Goal: Information Seeking & Learning: Find specific fact

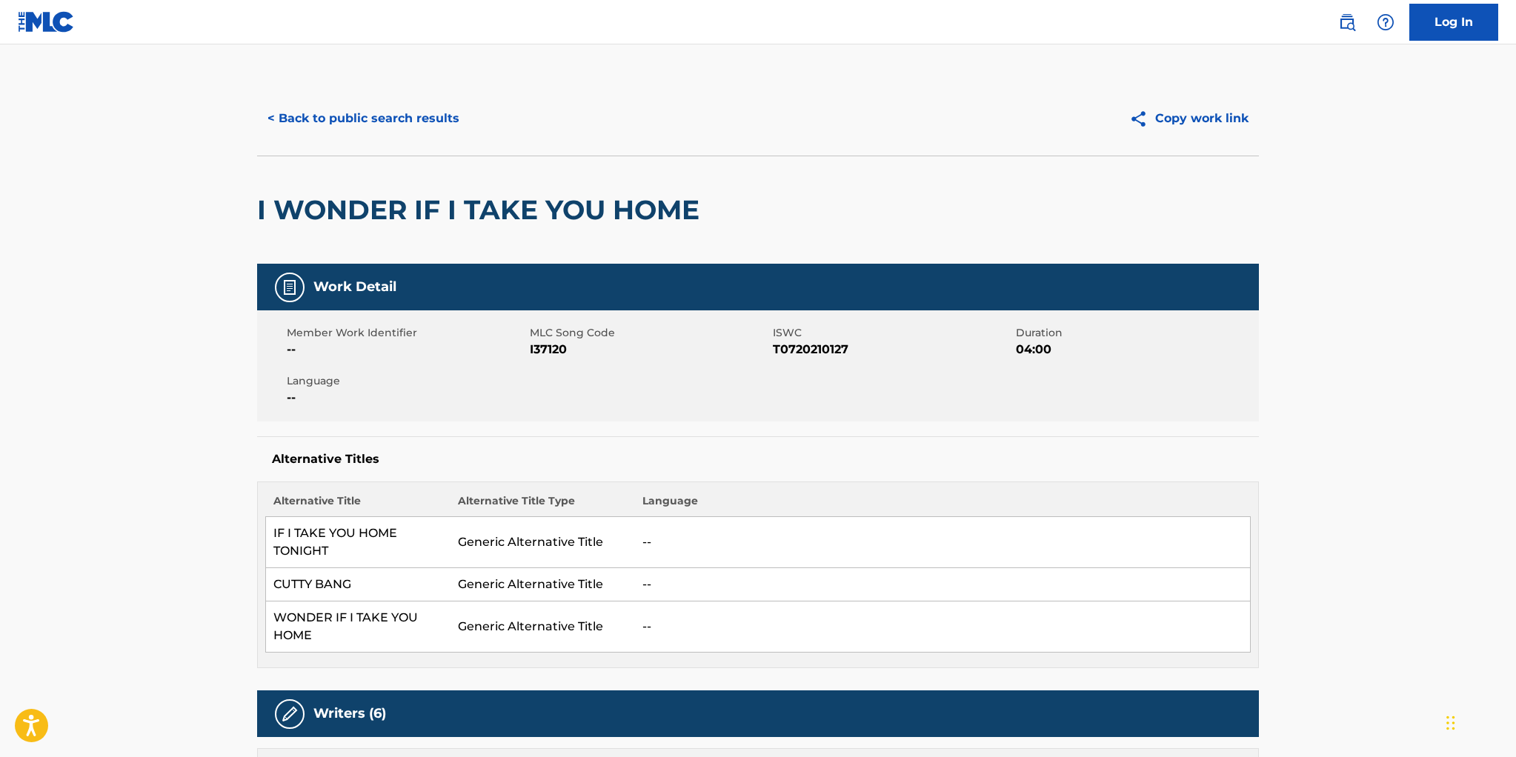
click at [391, 122] on button "< Back to public search results" at bounding box center [363, 118] width 213 height 37
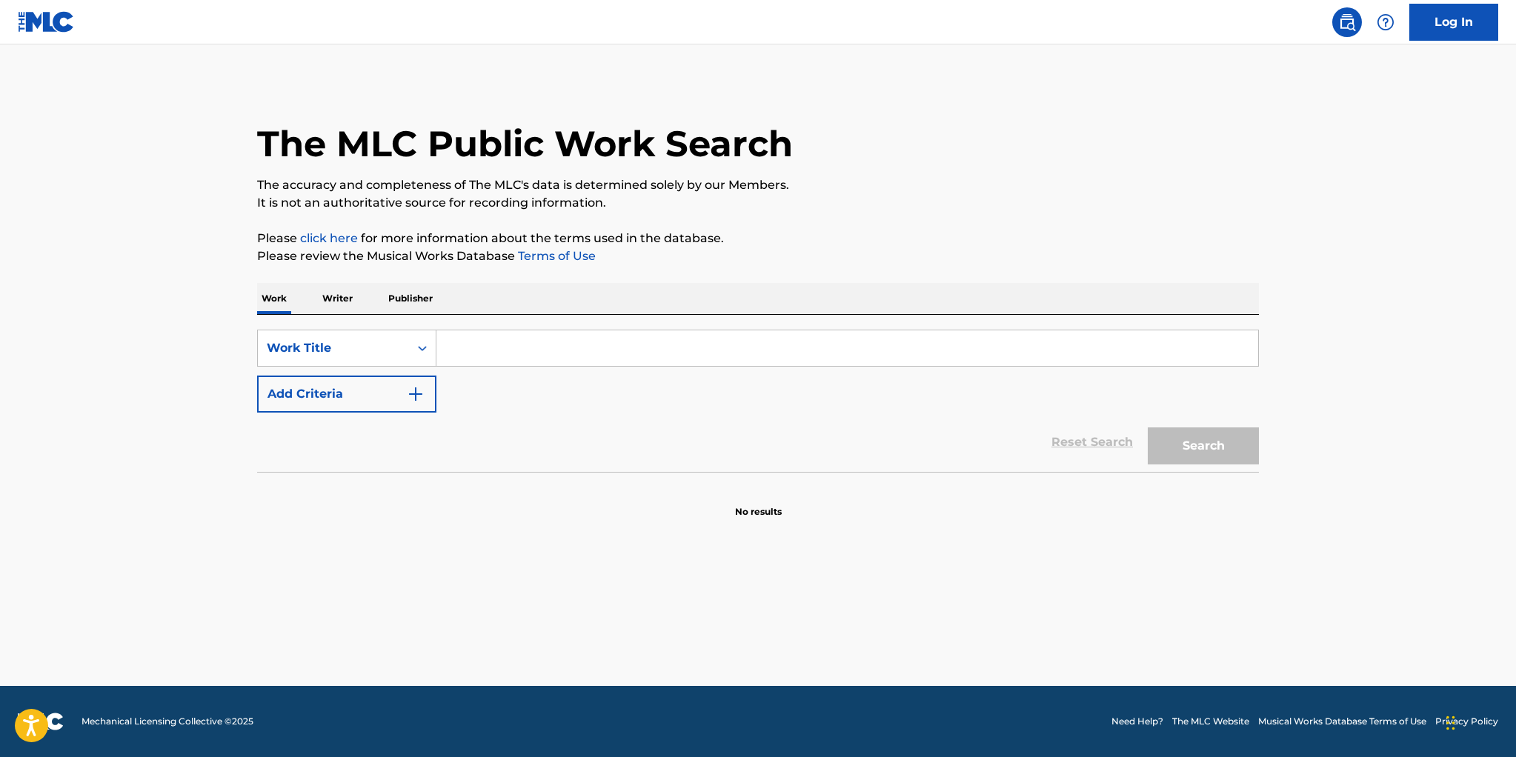
click at [465, 350] on input "Search Form" at bounding box center [847, 349] width 822 height 36
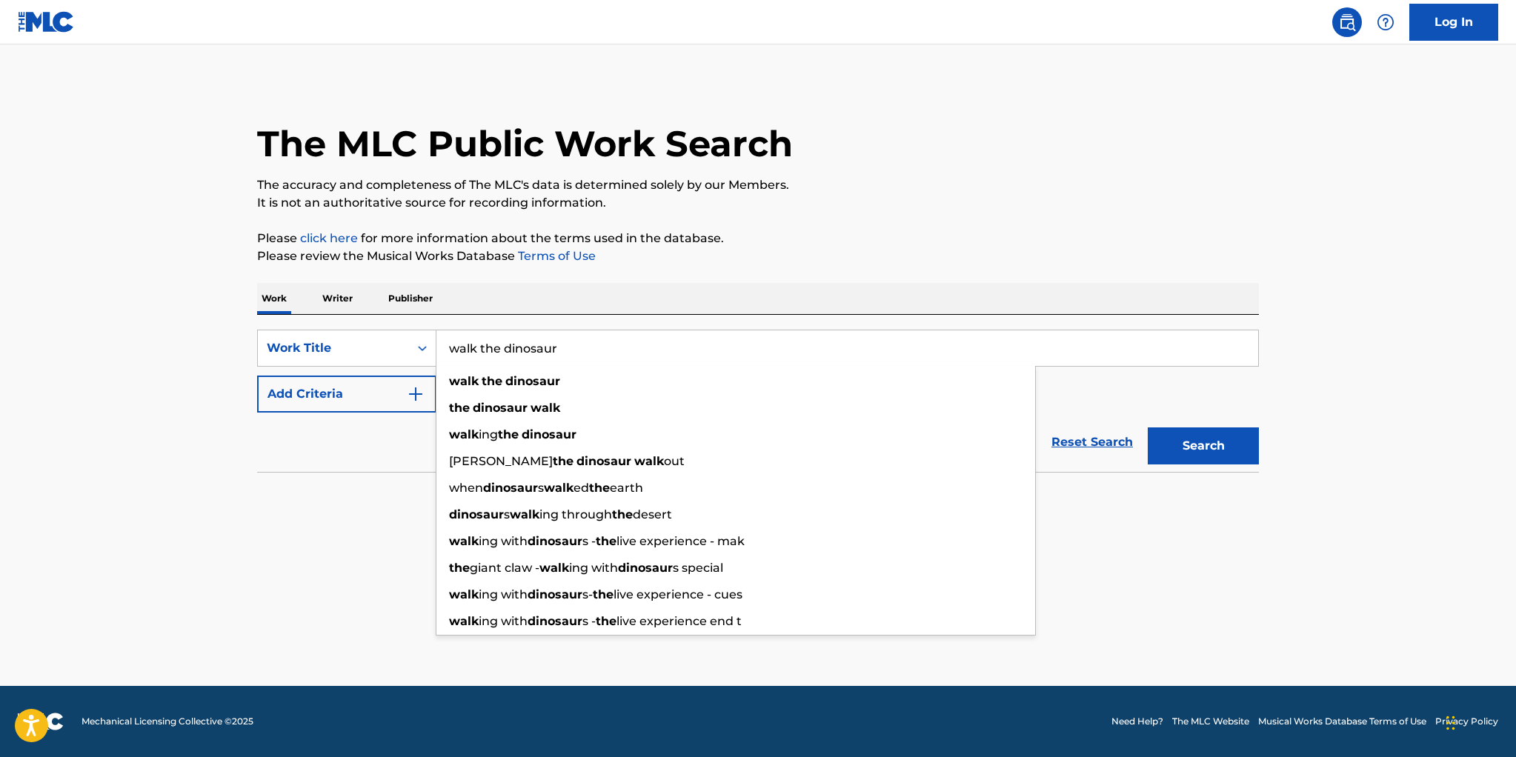
type input "walk the dinosaur"
click at [1148, 428] on button "Search" at bounding box center [1203, 446] width 111 height 37
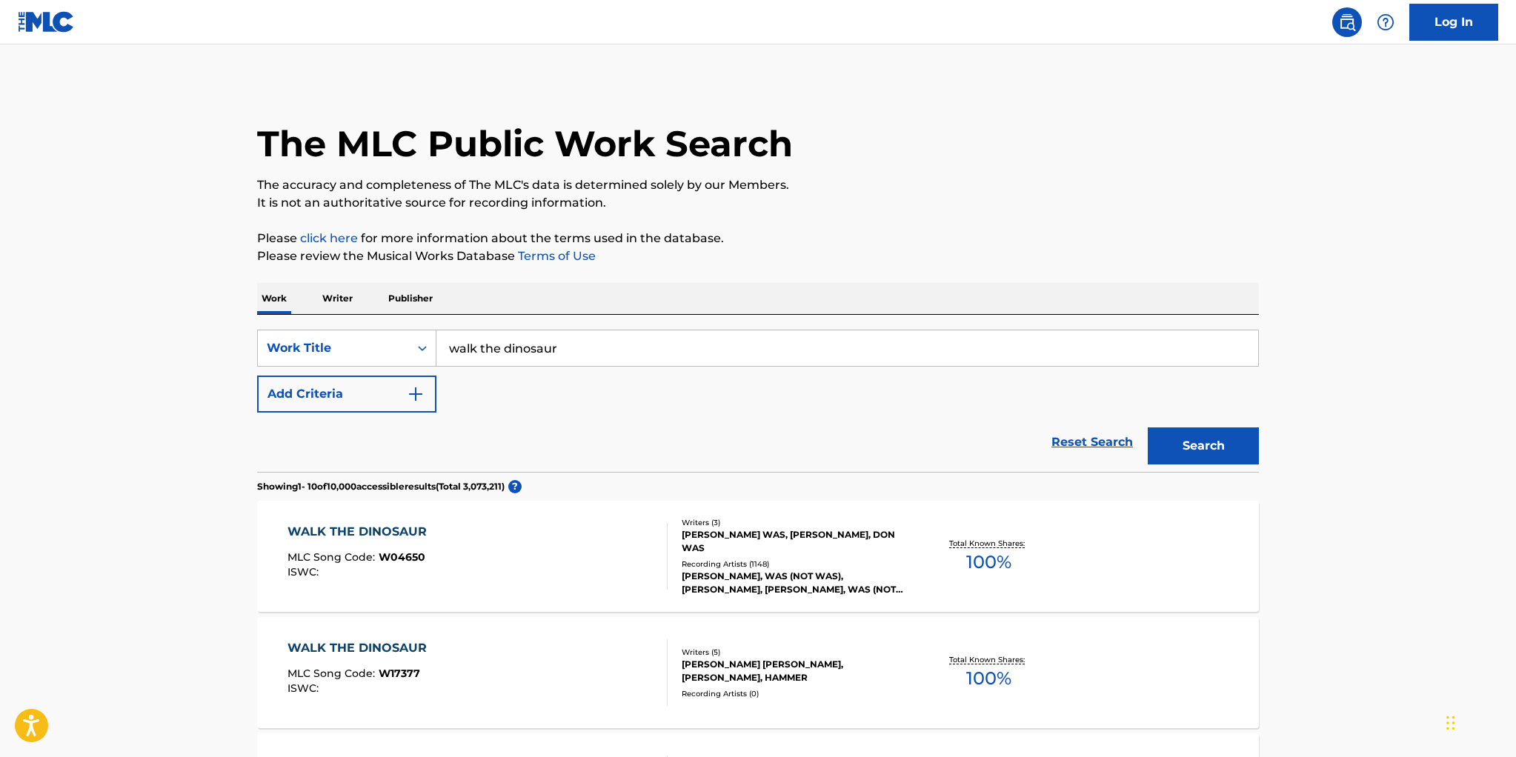
click at [416, 534] on div "WALK THE DINOSAUR" at bounding box center [361, 532] width 147 height 18
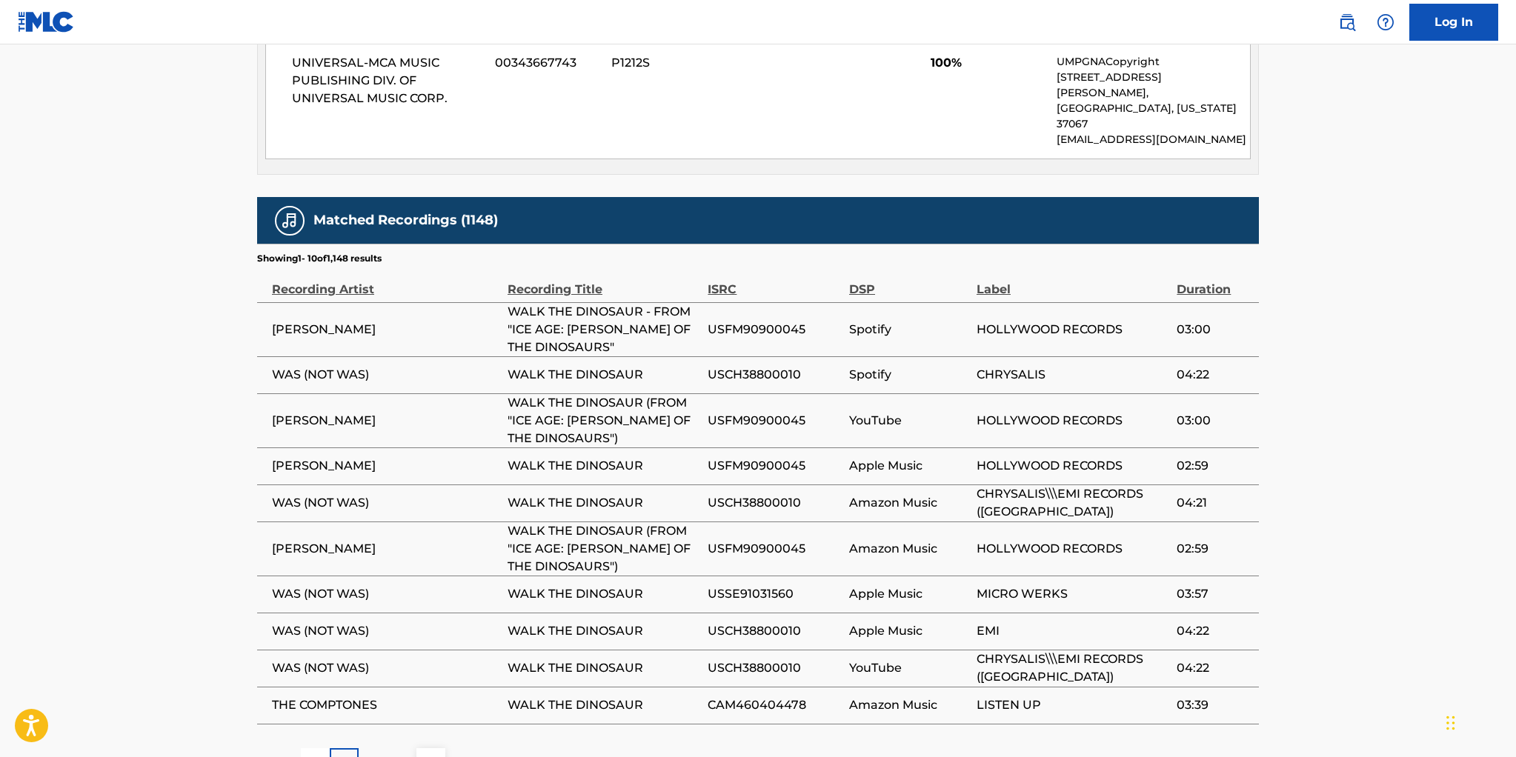
scroll to position [858, 0]
